Goal: Information Seeking & Learning: Learn about a topic

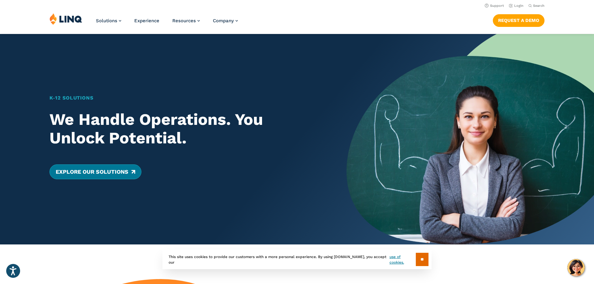
click at [104, 174] on link "Explore Our Solutions" at bounding box center [96, 172] width 92 height 15
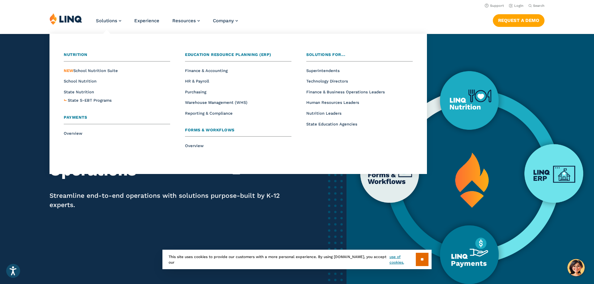
click at [99, 84] on li "School Nutrition" at bounding box center [117, 81] width 106 height 8
click at [87, 84] on span "School Nutrition" at bounding box center [80, 81] width 33 height 5
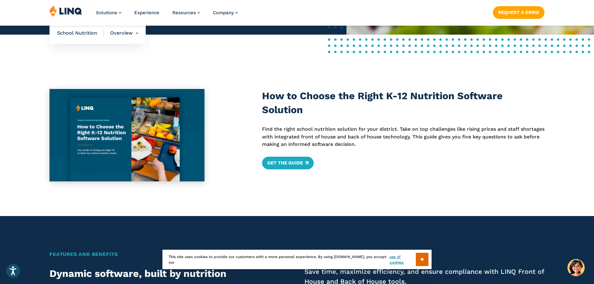
scroll to position [316, 0]
